Goal: Go to known website: Access a specific website the user already knows

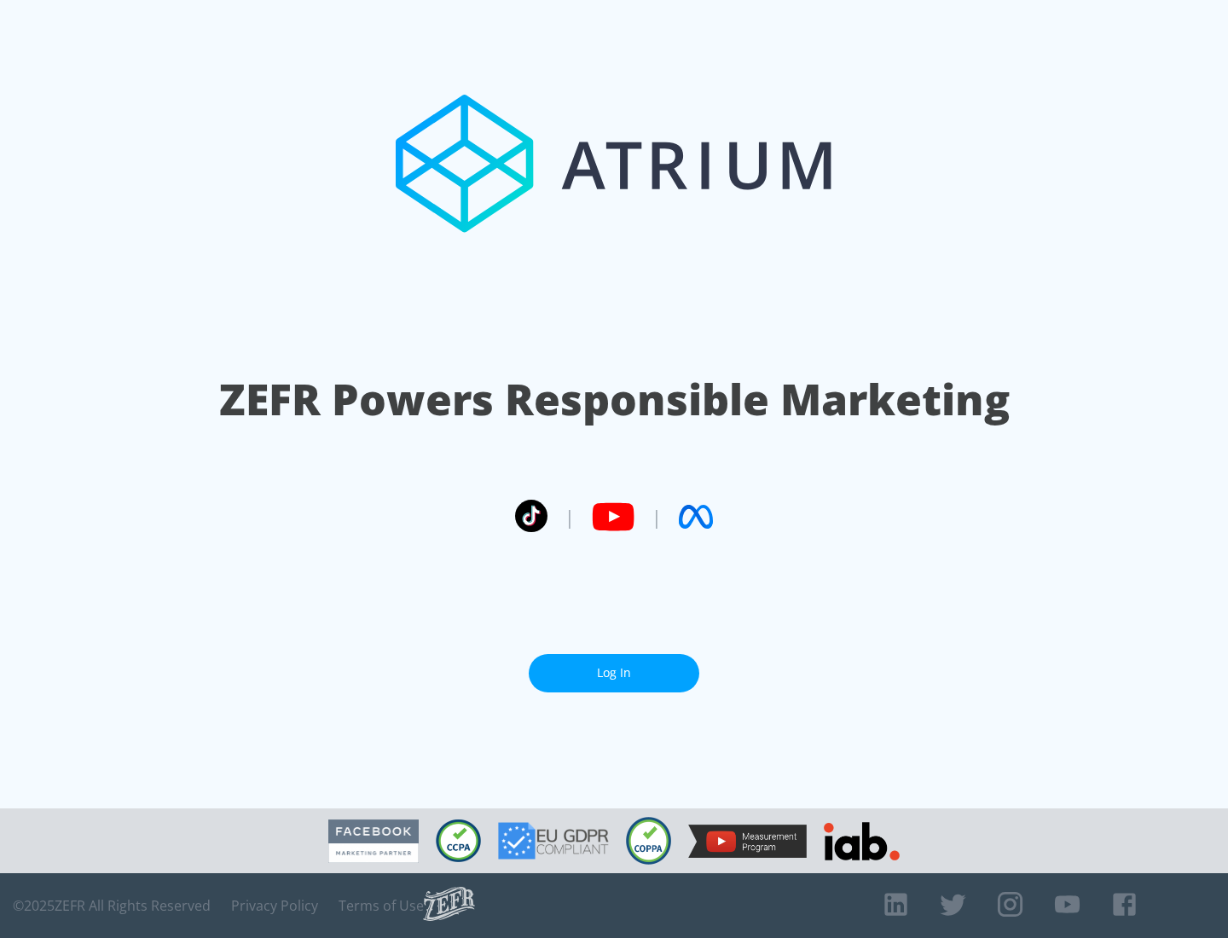
click at [614, 666] on link "Log In" at bounding box center [614, 673] width 171 height 38
